Goal: Information Seeking & Learning: Learn about a topic

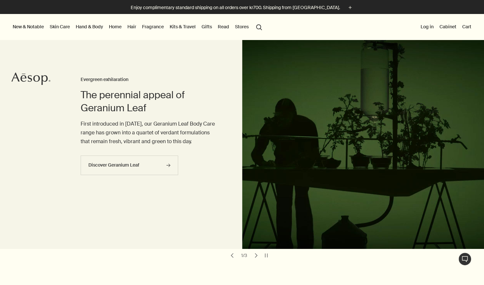
click at [156, 26] on link "Fragrance" at bounding box center [153, 26] width 24 height 8
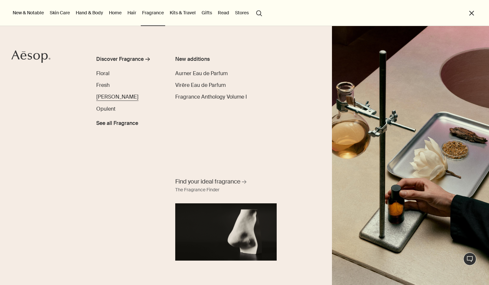
click at [109, 98] on span "[PERSON_NAME]" at bounding box center [117, 96] width 42 height 7
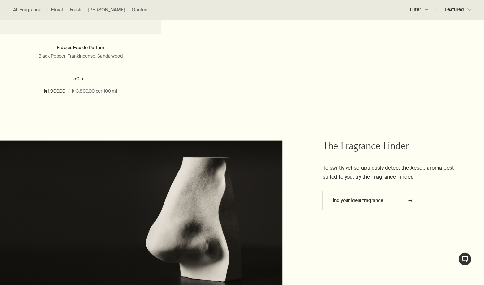
scroll to position [885, 0]
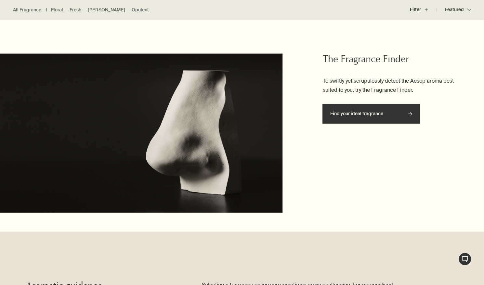
click at [370, 110] on link "Find your ideal fragrance rightArrow" at bounding box center [372, 114] width 98 height 20
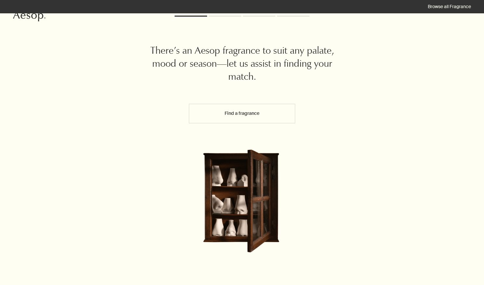
scroll to position [16, 0]
click at [250, 114] on button "Find a fragrance" at bounding box center [242, 113] width 107 height 20
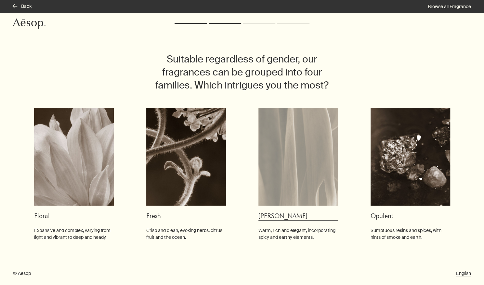
click at [307, 164] on img at bounding box center [299, 157] width 80 height 98
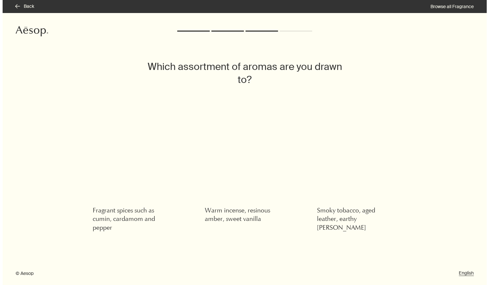
scroll to position [0, 0]
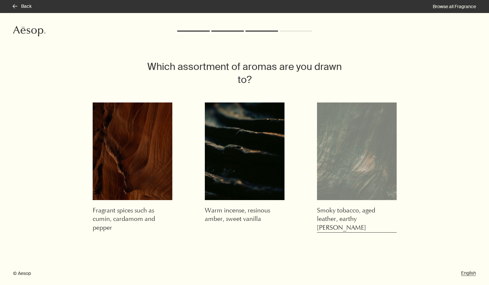
click at [351, 196] on img at bounding box center [357, 151] width 80 height 98
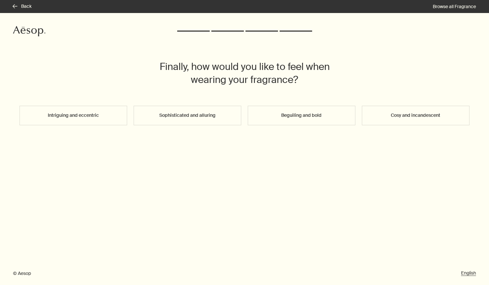
click at [213, 122] on button "Sophisticated and alluring" at bounding box center [188, 116] width 108 height 20
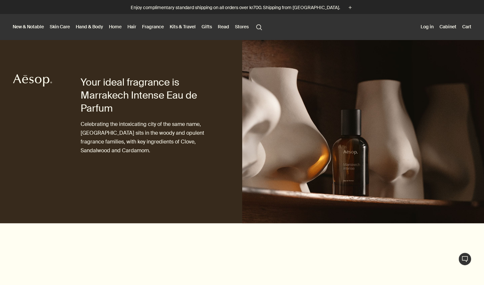
click at [117, 28] on link "Home" at bounding box center [115, 26] width 15 height 8
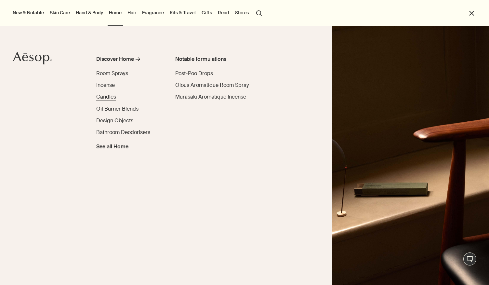
click at [112, 98] on span "Candles" at bounding box center [106, 96] width 20 height 7
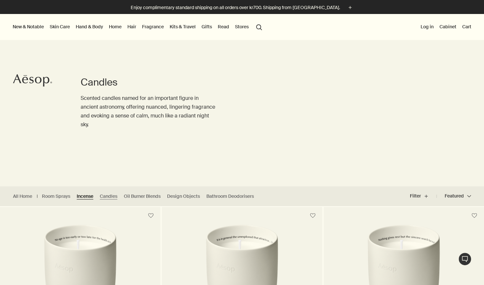
click at [88, 196] on link "Incense" at bounding box center [85, 196] width 17 height 6
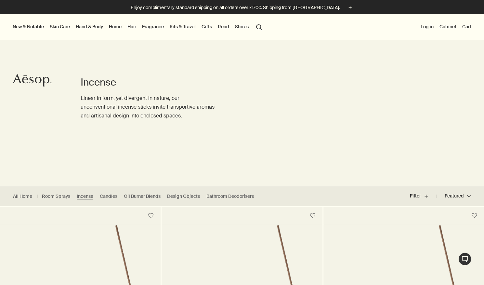
click at [63, 27] on link "Skin Care" at bounding box center [59, 26] width 23 height 8
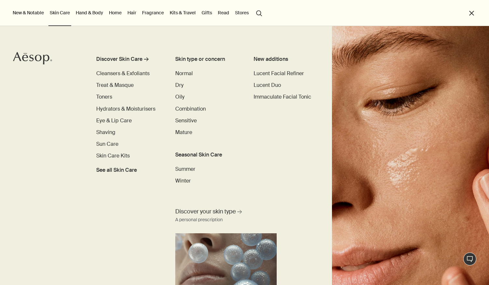
click at [94, 13] on link "Hand & Body" at bounding box center [89, 12] width 30 height 8
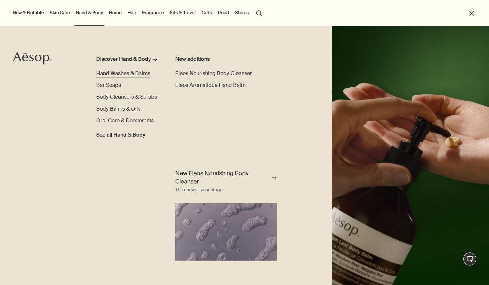
click at [127, 74] on span "Hand Washes & Balms" at bounding box center [123, 73] width 54 height 7
